Goal: Task Accomplishment & Management: Manage account settings

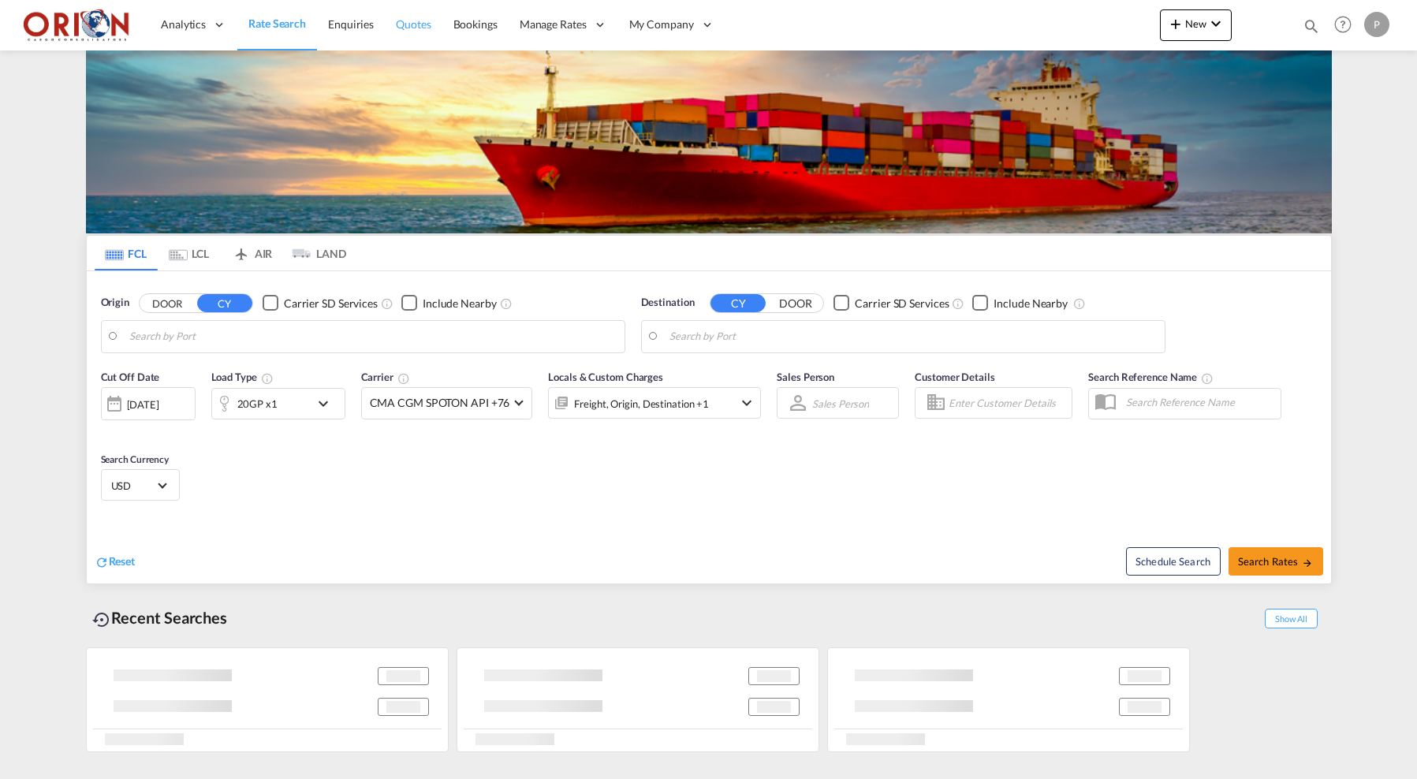
click at [433, 20] on link "Quotes" at bounding box center [413, 24] width 57 height 51
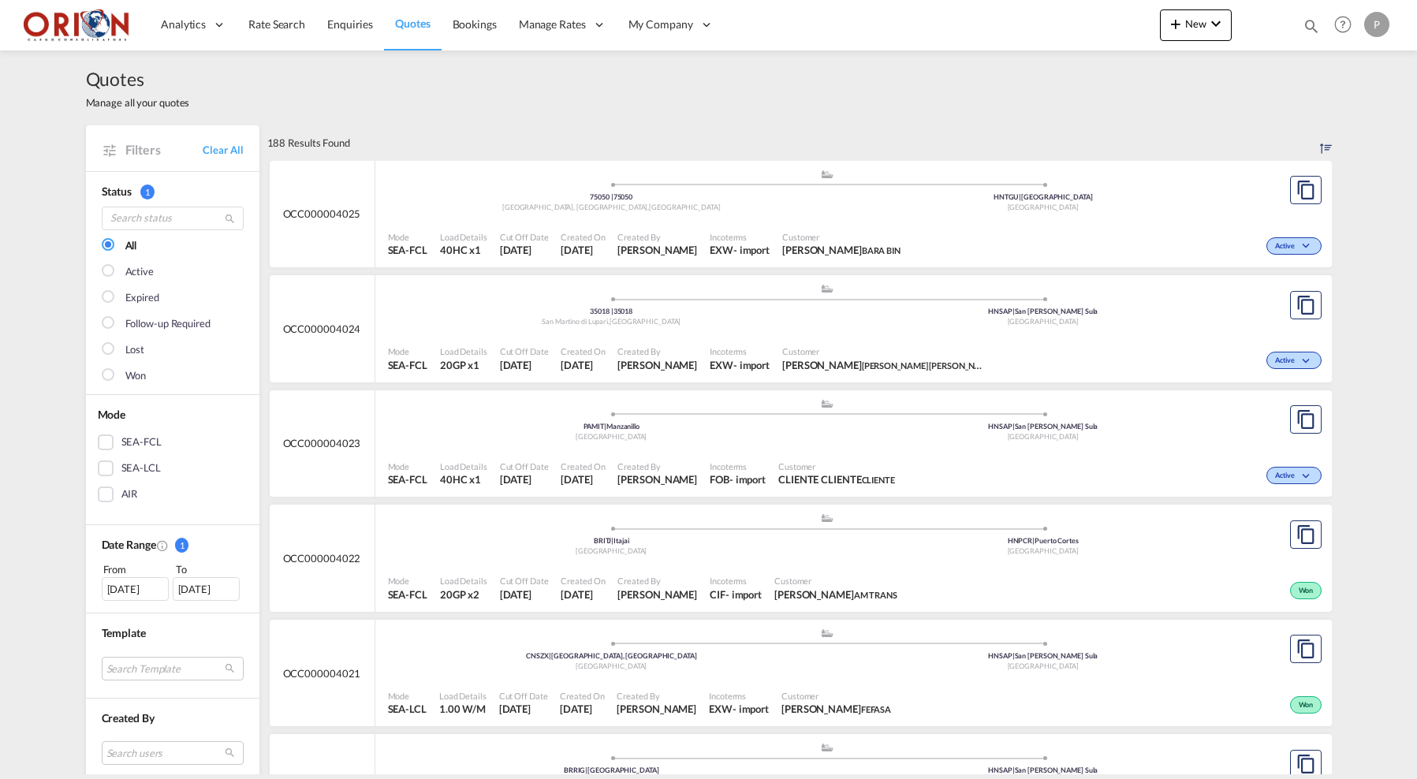
click at [439, 327] on div ".a{fill:#aaa8ad;} .a{fill:#aaa8ad;} 35018 | [GEOGRAPHIC_DATA][PERSON_NAME] , [G…" at bounding box center [827, 306] width 879 height 47
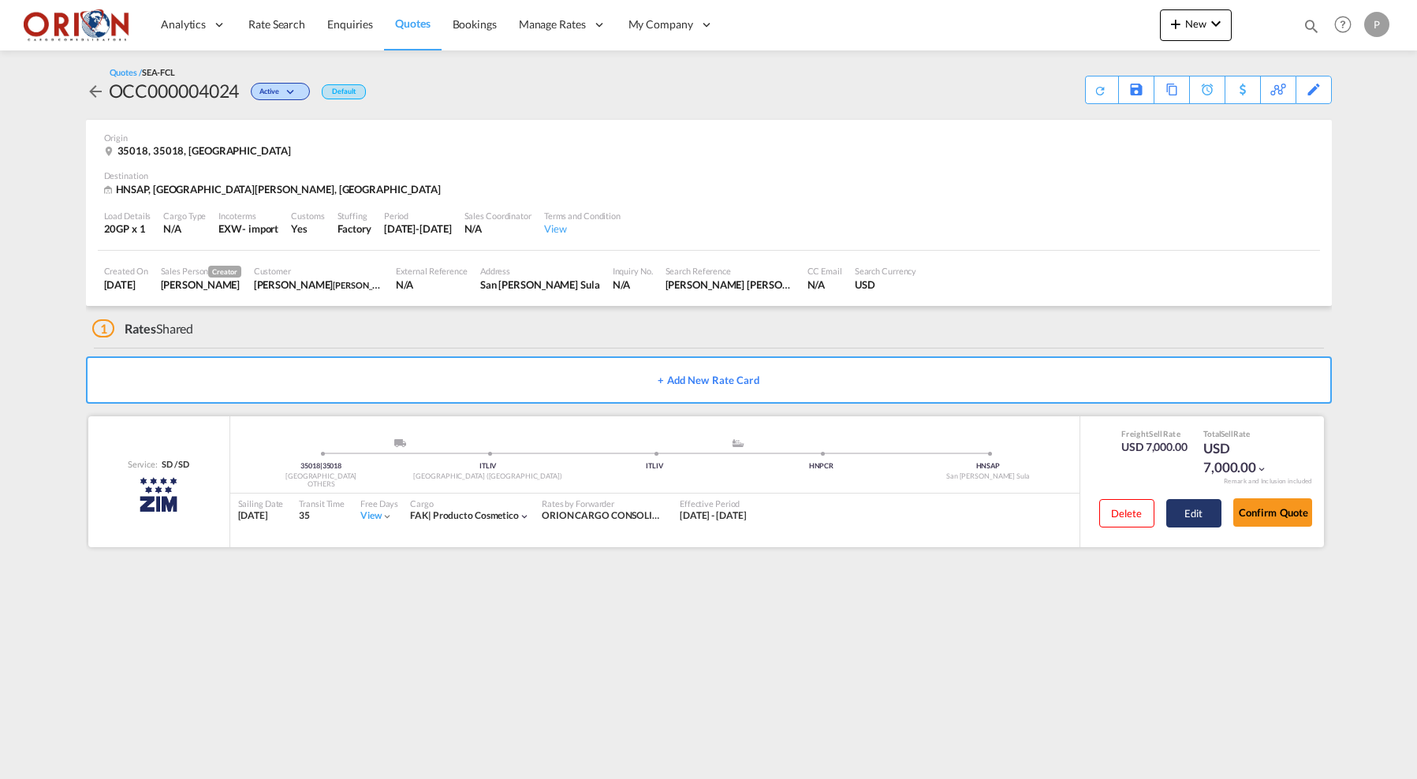
click at [1186, 507] on button "Edit" at bounding box center [1194, 513] width 55 height 28
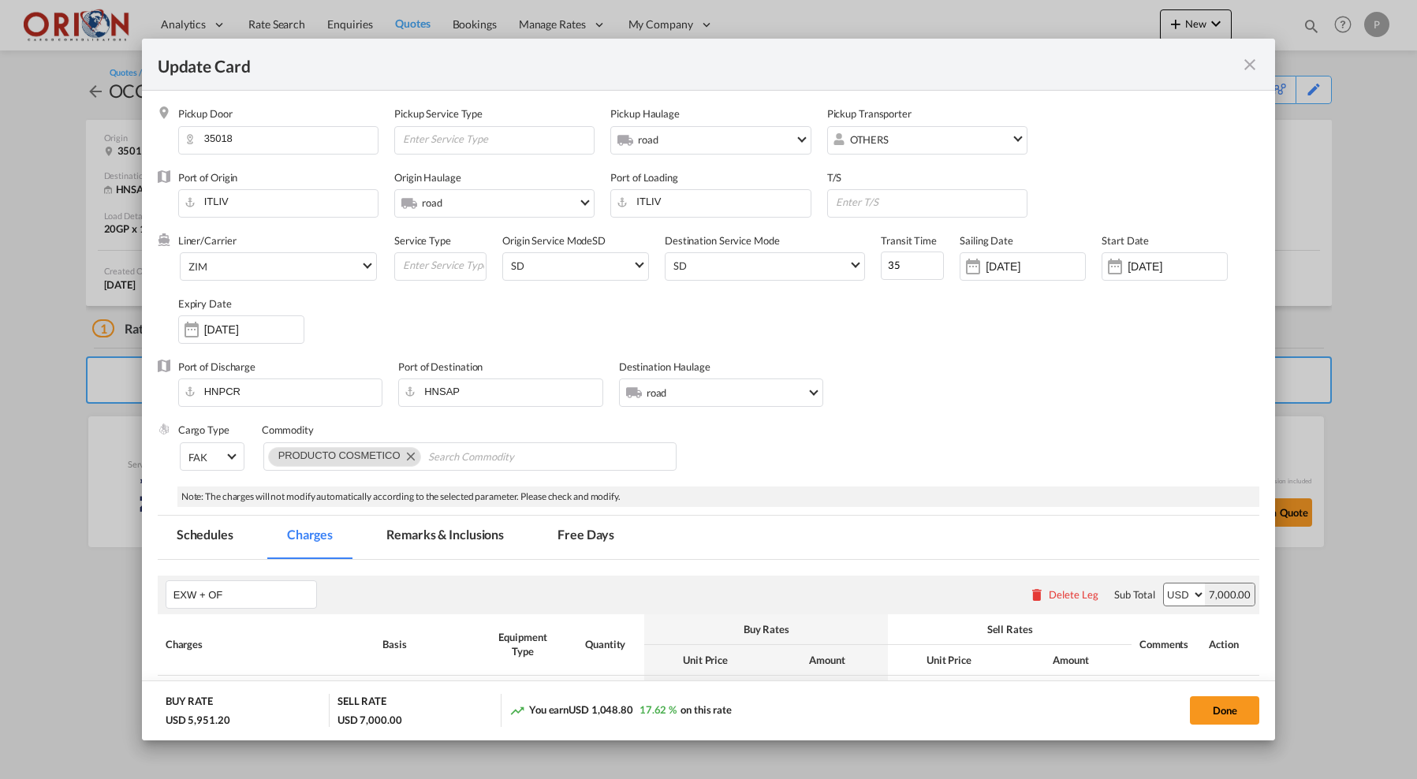
select select "per equipment"
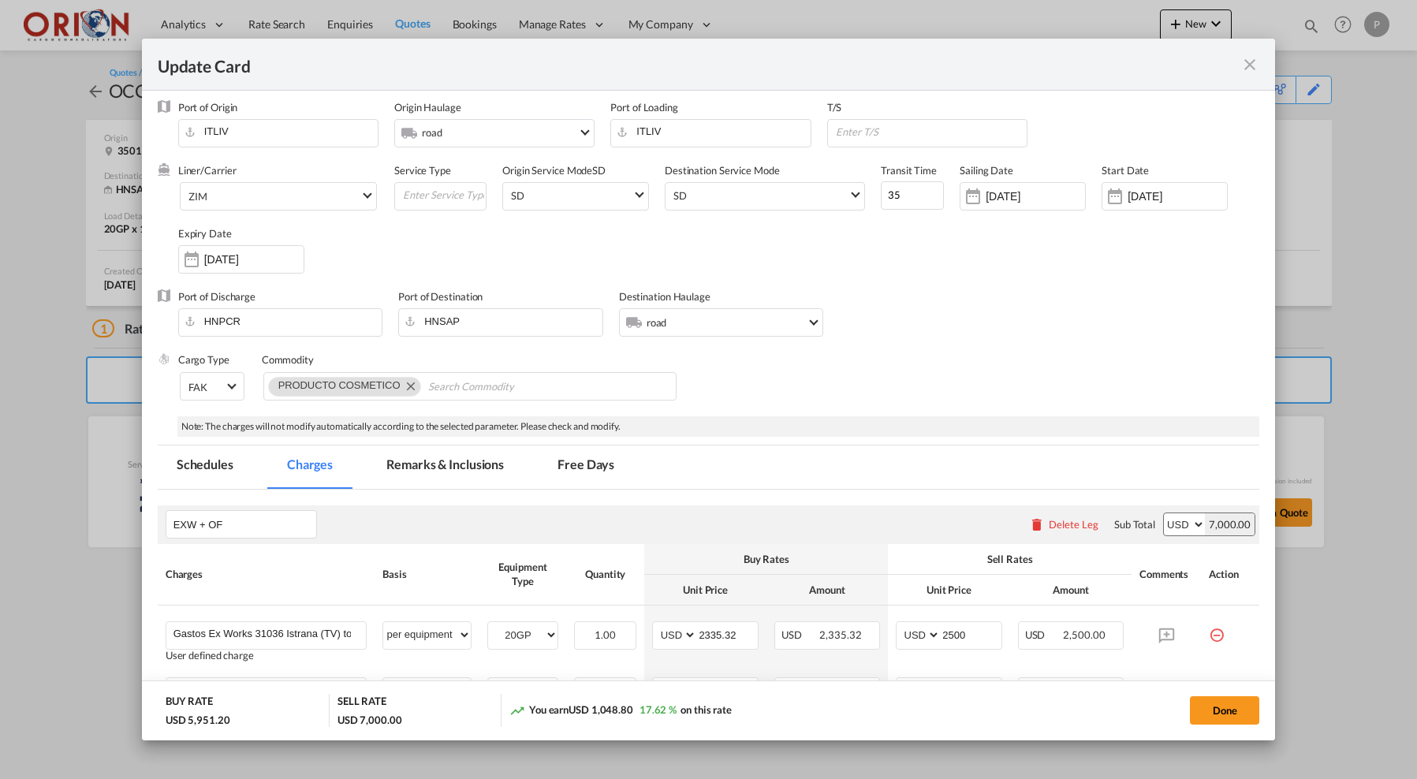
scroll to position [126, 0]
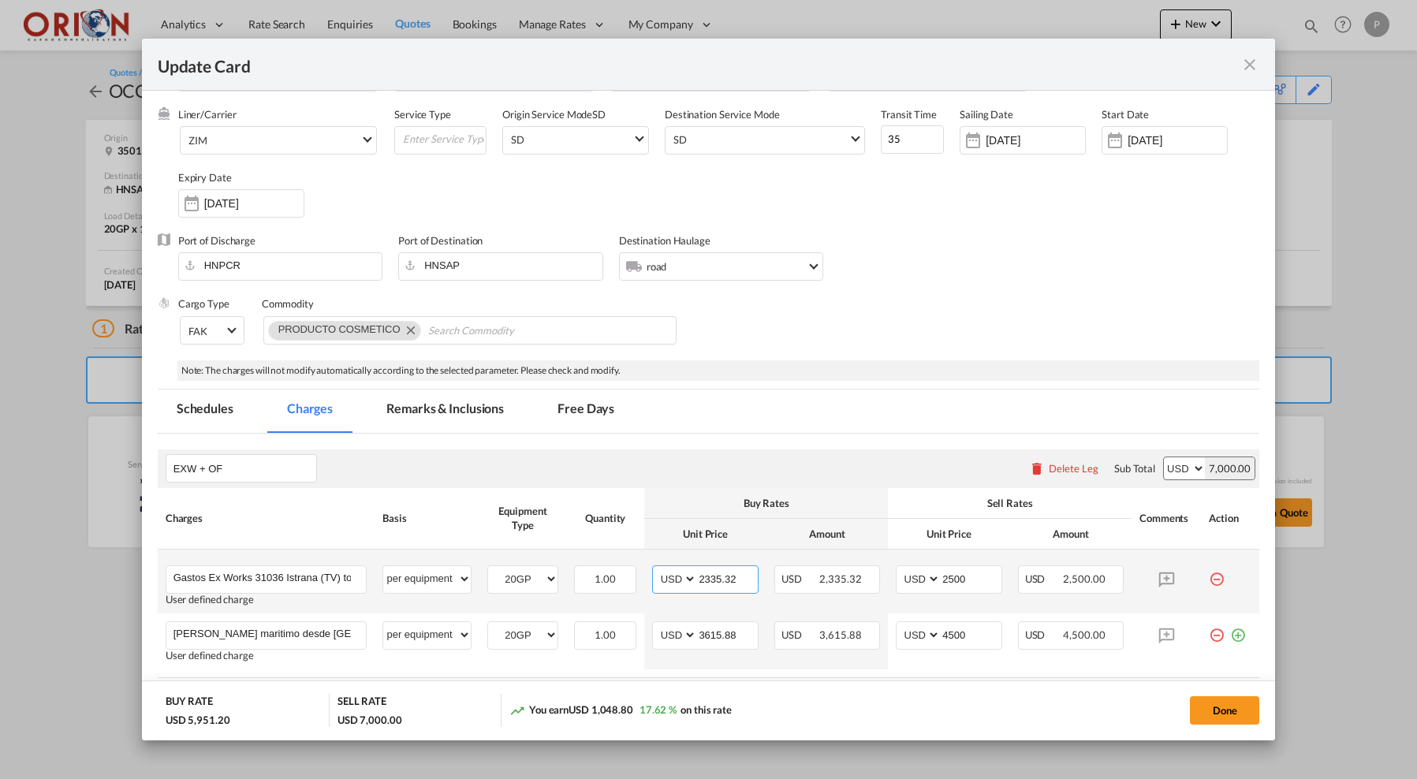
click at [717, 579] on input "2335.32" at bounding box center [727, 578] width 60 height 24
type input "2545.92"
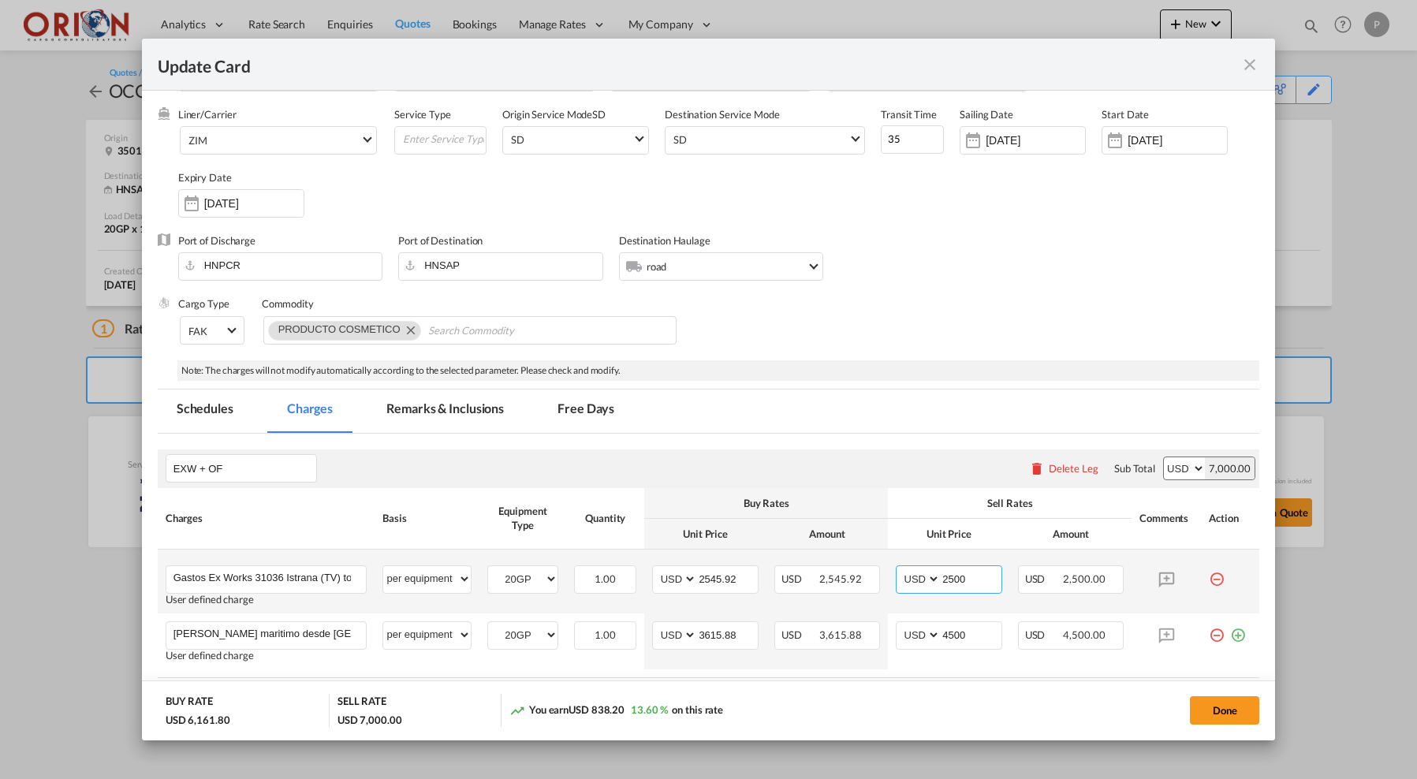
click at [969, 572] on input "2500" at bounding box center [971, 578] width 60 height 24
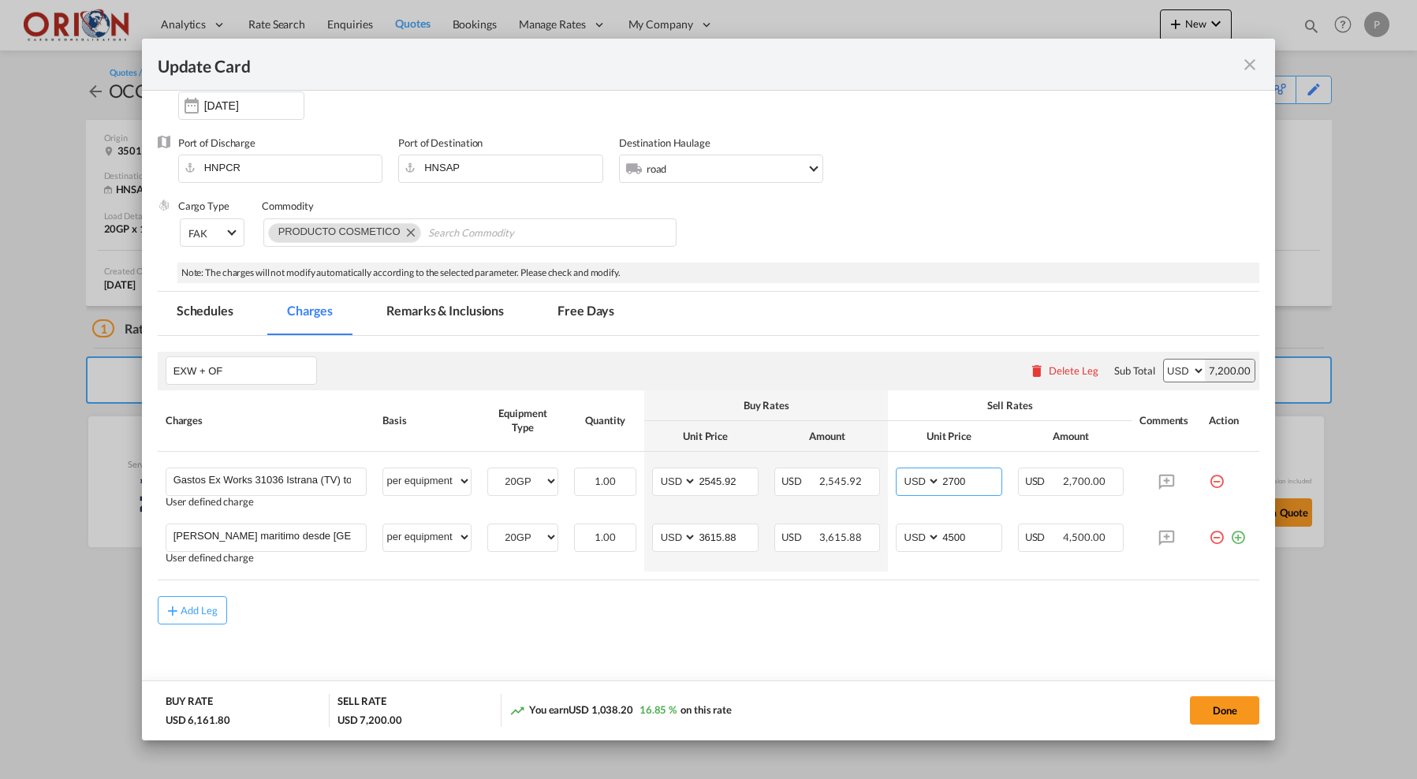
scroll to position [223, 0]
type input "2700"
click at [592, 304] on md-tab-item "Free Days" at bounding box center [586, 314] width 95 height 43
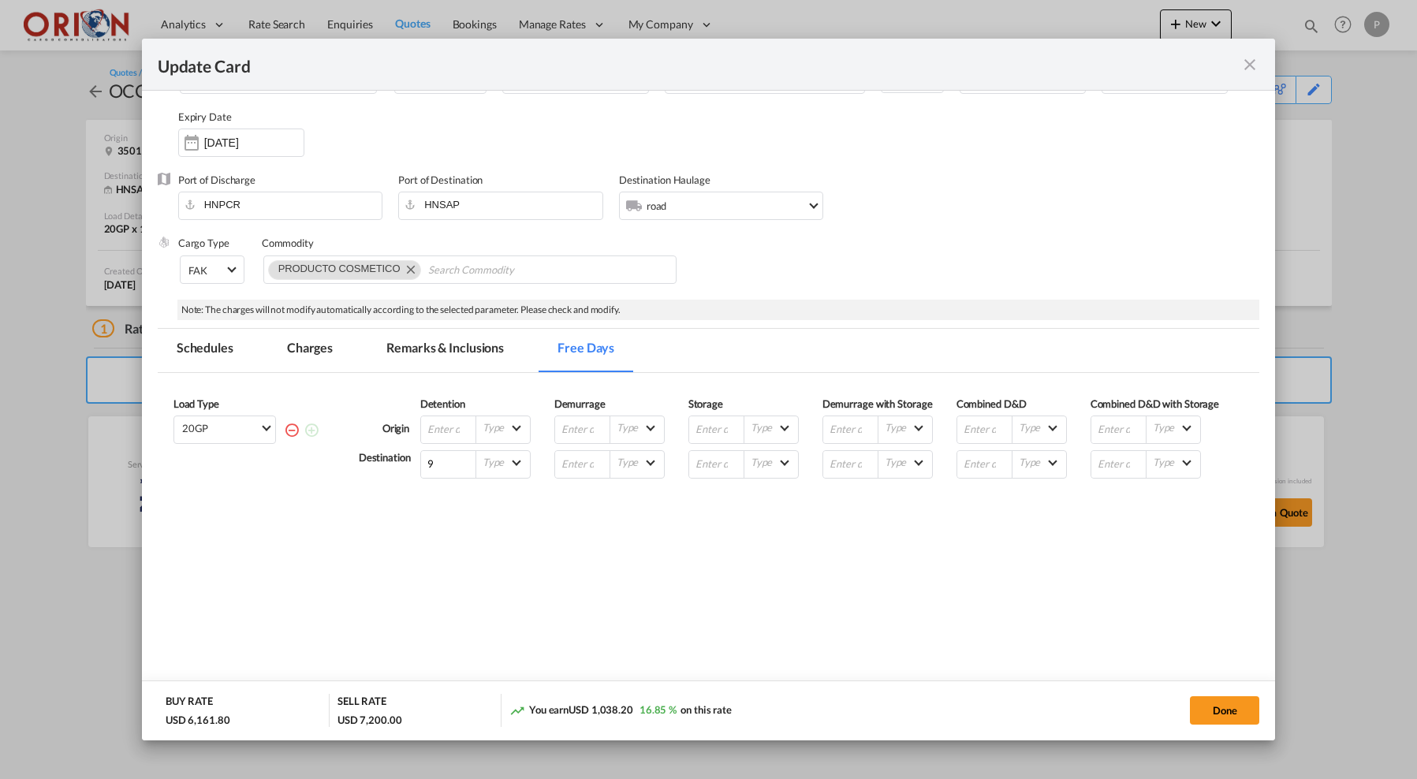
scroll to position [185, 0]
click at [1233, 708] on button "Done" at bounding box center [1224, 710] width 69 height 28
type input "[DATE]"
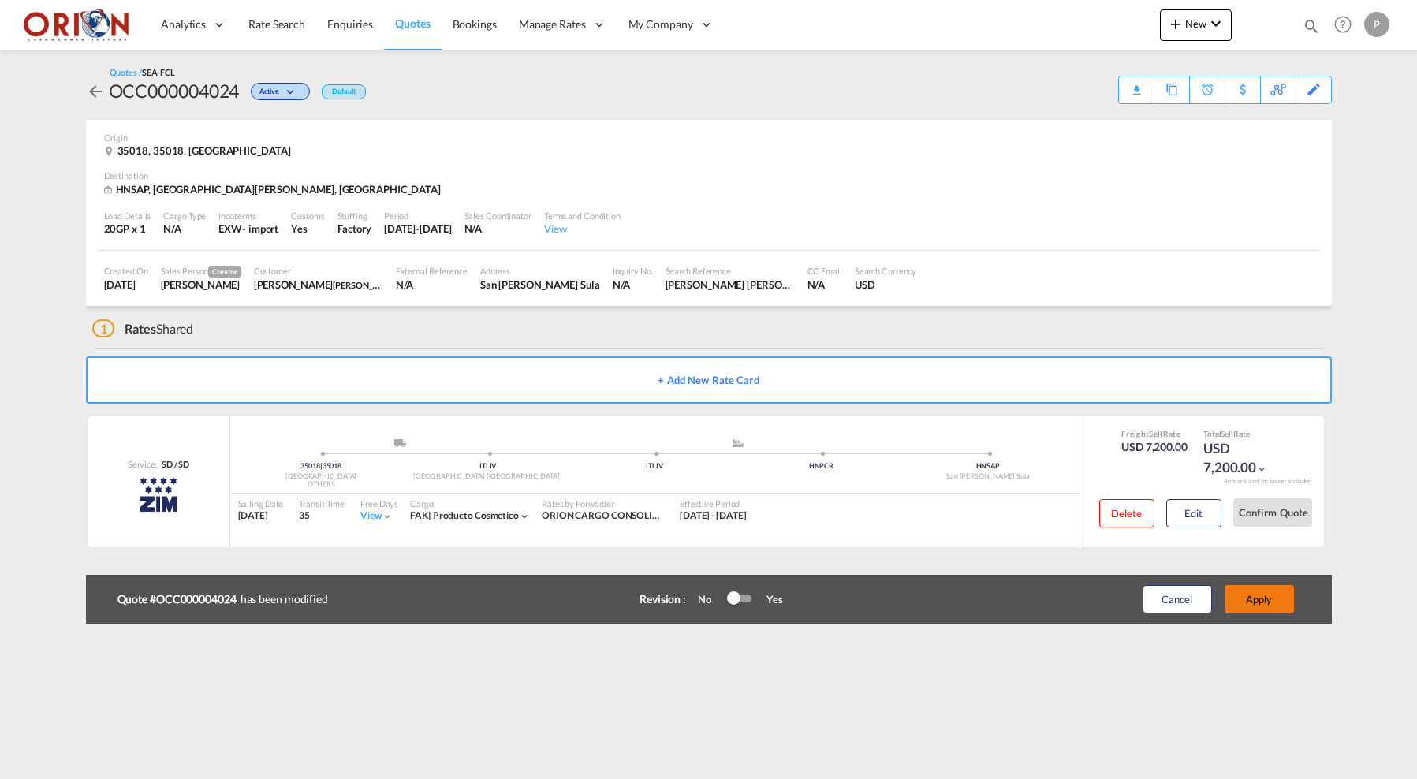
click at [1245, 603] on button "Apply" at bounding box center [1259, 599] width 69 height 28
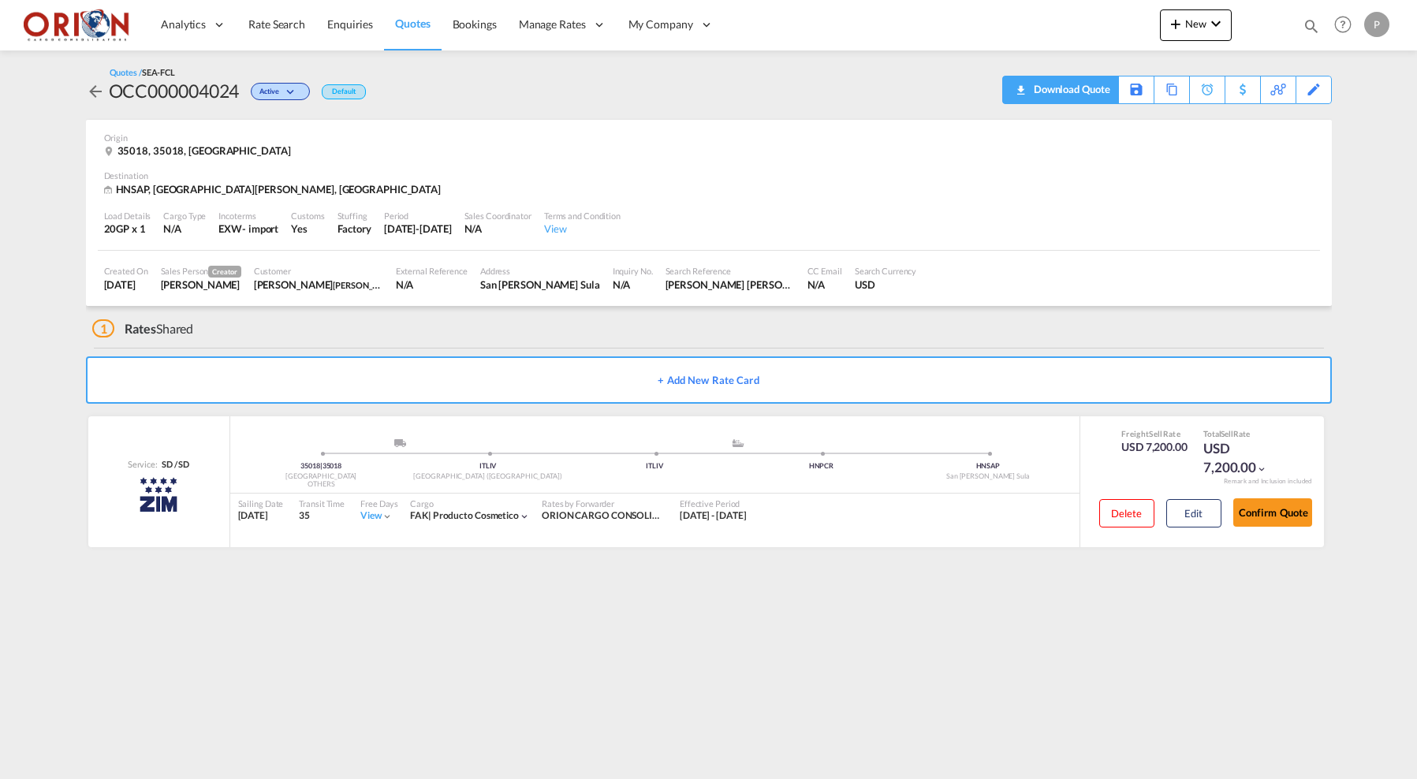
click at [1089, 101] on download-pdf "Download Quote" at bounding box center [1060, 90] width 99 height 27
click at [1089, 90] on div "Download Quote" at bounding box center [1070, 89] width 80 height 25
click at [412, 24] on span "Quotes" at bounding box center [412, 23] width 35 height 13
